Goal: Task Accomplishment & Management: Manage account settings

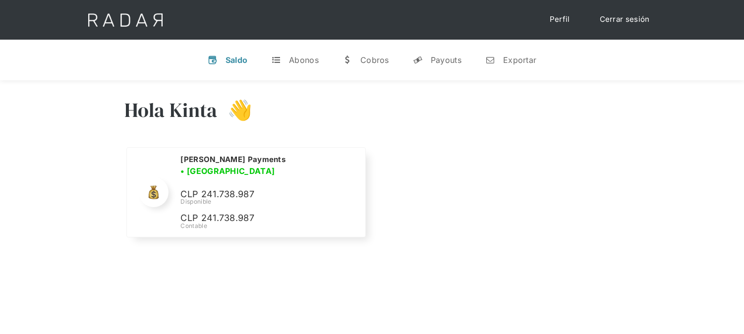
click at [624, 29] on div "Cerrar sesión Perfil" at bounding box center [372, 20] width 595 height 40
click at [623, 23] on link "Cerrar sesión" at bounding box center [625, 19] width 70 height 19
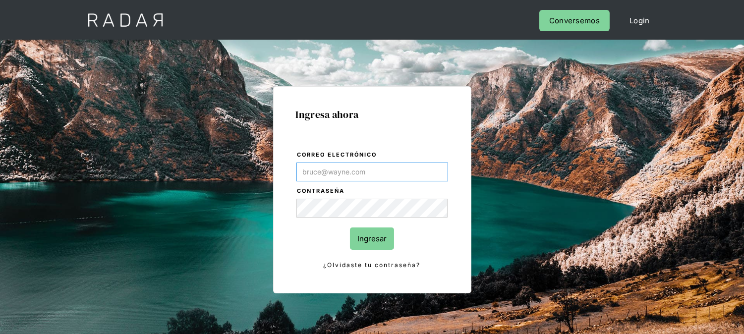
type input "[EMAIL_ADDRESS][DOMAIN_NAME]"
click at [382, 236] on input "Ingresar" at bounding box center [372, 239] width 44 height 22
